Goal: Check status

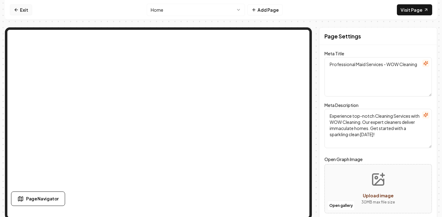
click at [23, 12] on link "Exit" at bounding box center [21, 9] width 22 height 11
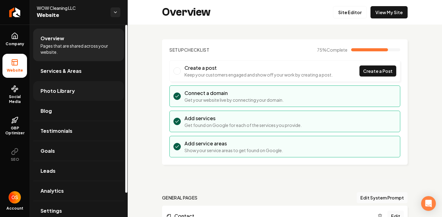
scroll to position [28, 0]
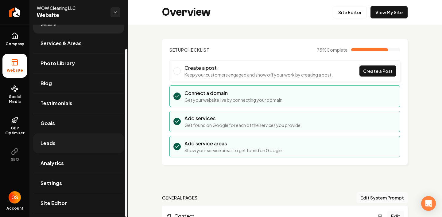
click at [70, 148] on link "Leads" at bounding box center [78, 143] width 91 height 20
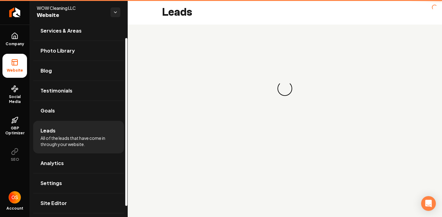
scroll to position [15, 0]
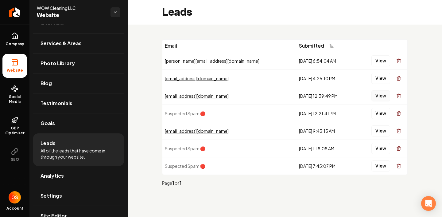
click at [380, 98] on button "View" at bounding box center [381, 95] width 19 height 11
click at [377, 65] on button "View" at bounding box center [381, 60] width 19 height 11
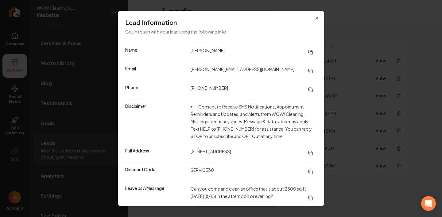
scroll to position [1, 0]
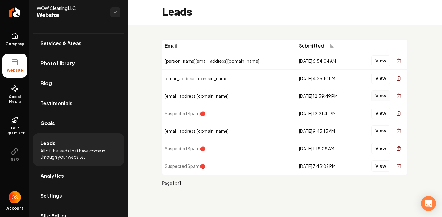
click at [377, 97] on button "View" at bounding box center [381, 95] width 19 height 11
click at [381, 63] on button "View" at bounding box center [381, 60] width 19 height 11
